Goal: Task Accomplishment & Management: Manage account settings

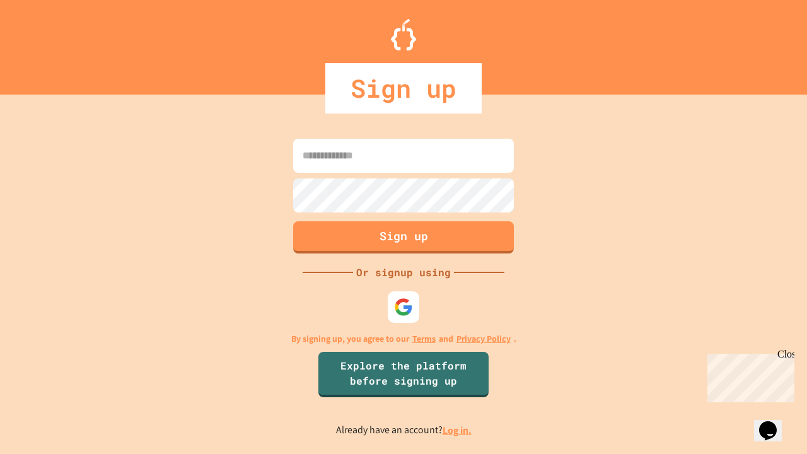
click at [458, 430] on link "Log in." at bounding box center [457, 430] width 29 height 13
